Goal: Task Accomplishment & Management: Manage account settings

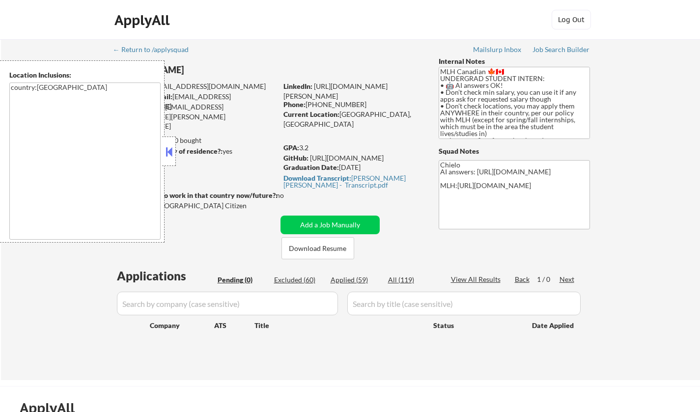
drag, startPoint x: 0, startPoint y: 0, endPoint x: 180, endPoint y: 154, distance: 237.0
click at [172, 148] on button at bounding box center [169, 151] width 11 height 15
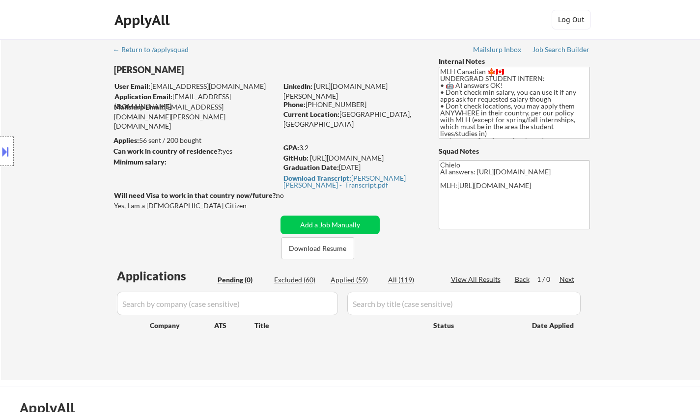
click at [344, 281] on div "Applied (59)" at bounding box center [355, 280] width 49 height 10
select select ""applied""
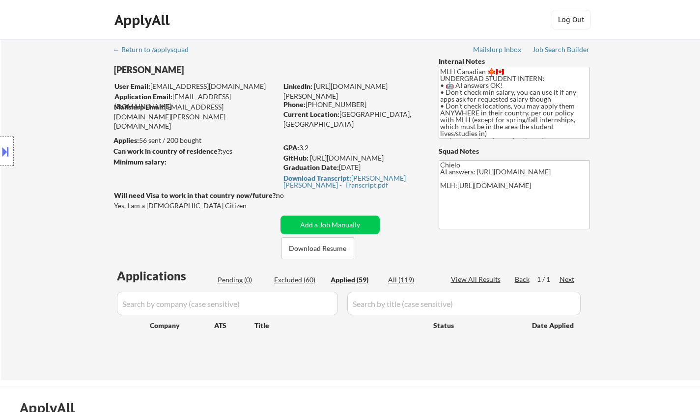
select select ""applied""
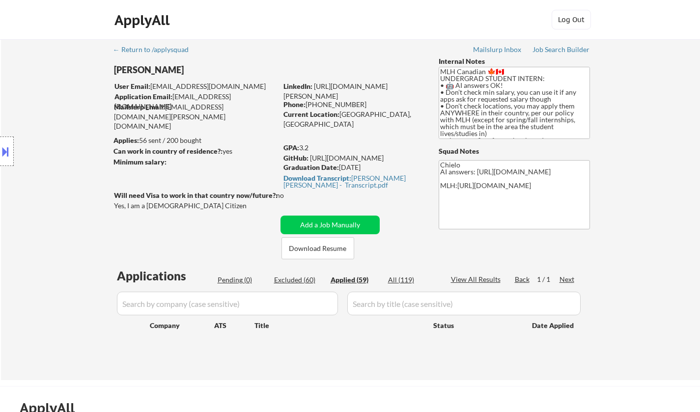
select select ""applied""
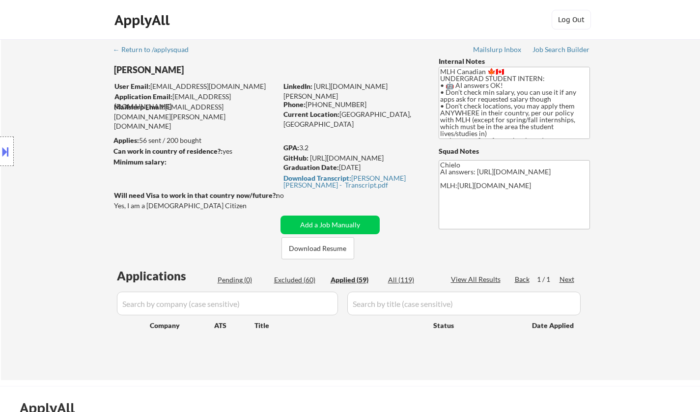
select select ""applied""
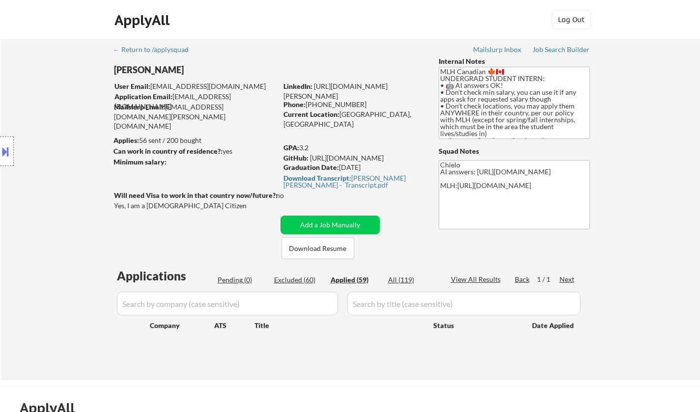
select select ""applied""
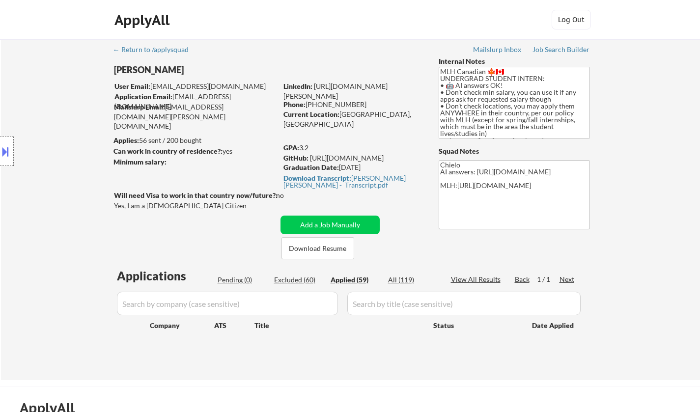
select select ""applied""
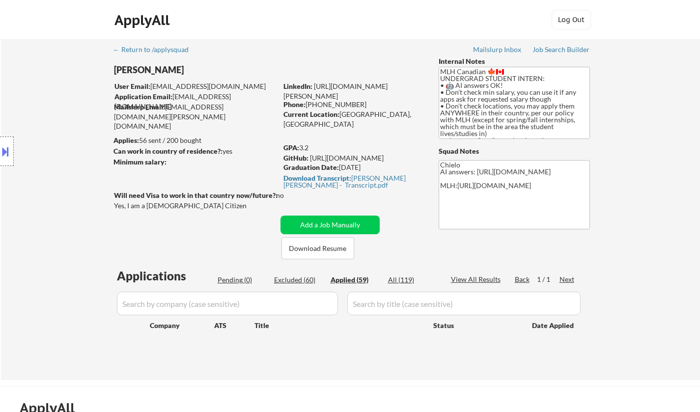
select select ""applied""
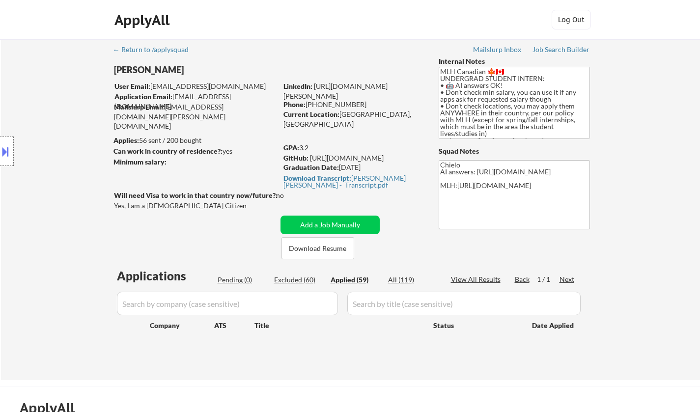
select select ""applied""
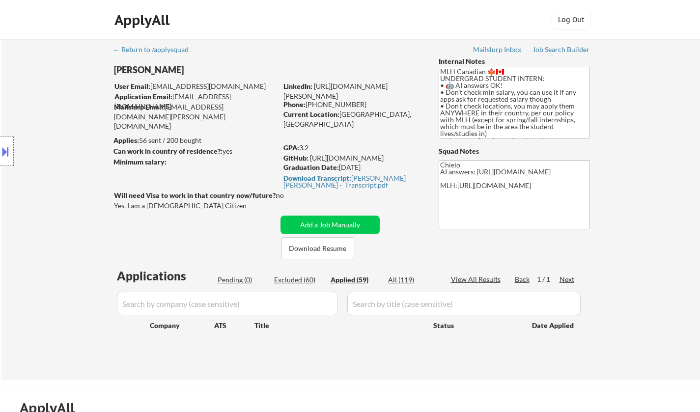
select select ""applied""
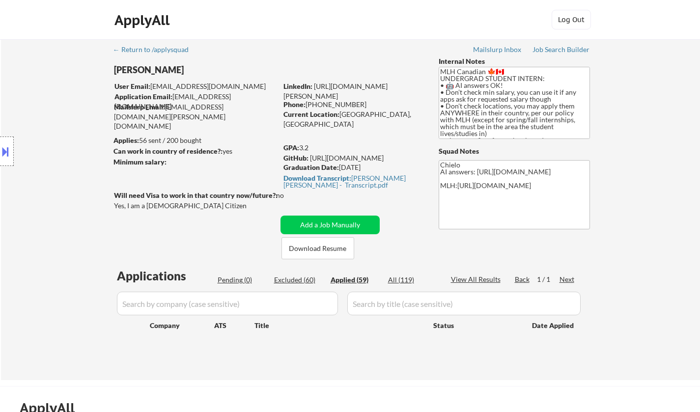
select select ""applied""
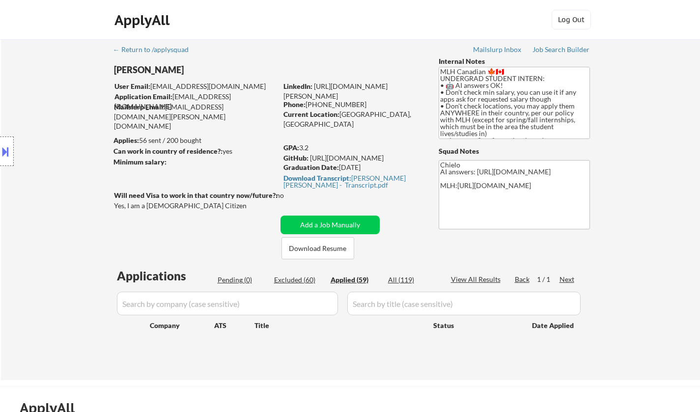
select select ""applied""
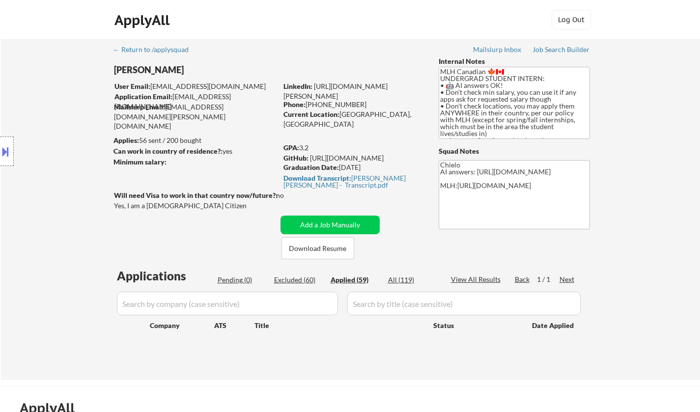
select select ""applied""
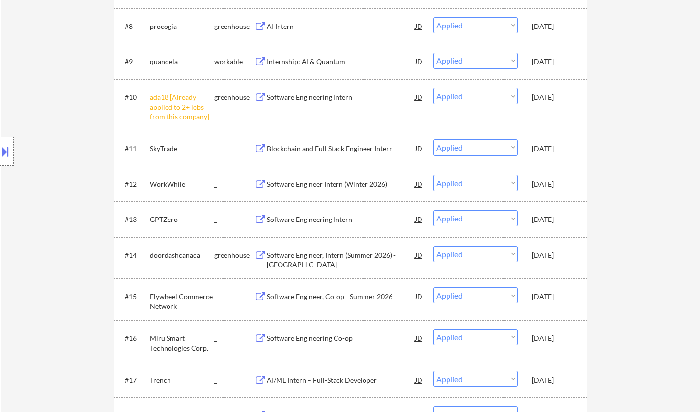
scroll to position [658, 0]
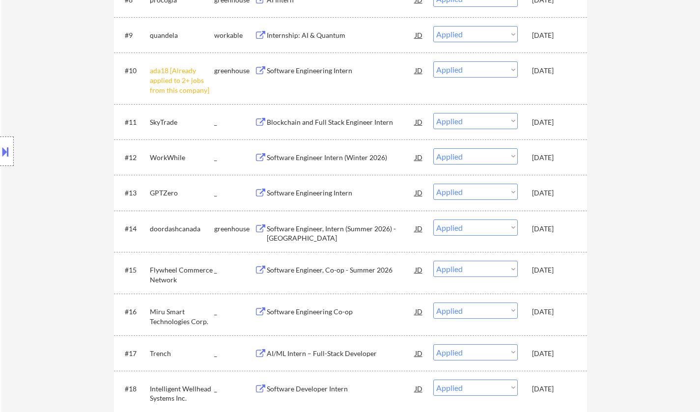
click at [310, 193] on div "Software Engineering Intern" at bounding box center [341, 193] width 148 height 10
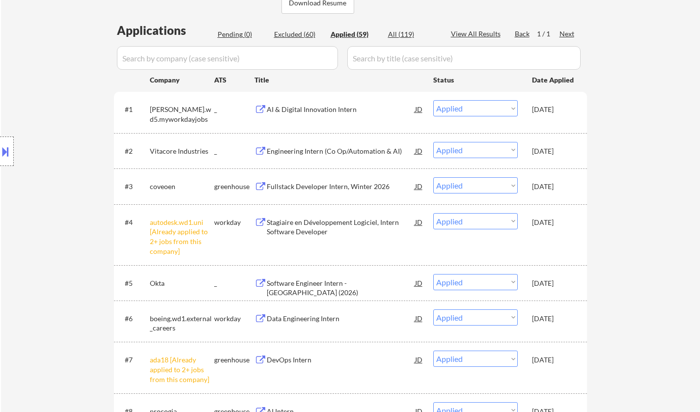
scroll to position [98, 0]
